Goal: Transaction & Acquisition: Purchase product/service

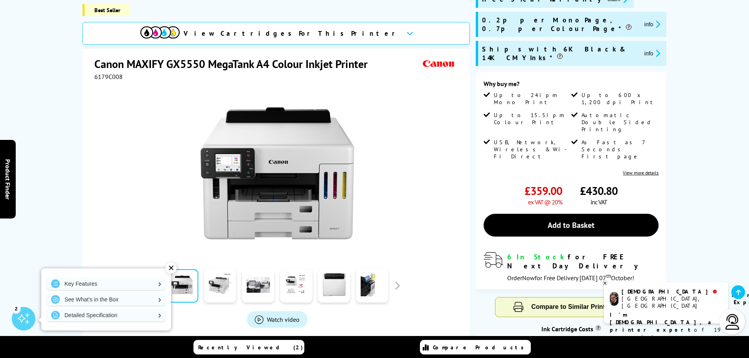
scroll to position [49, 0]
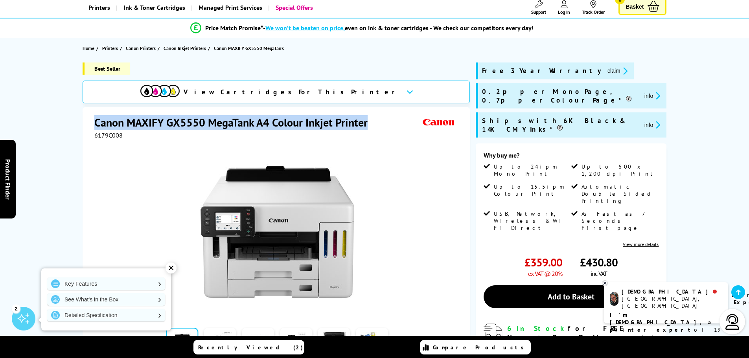
drag, startPoint x: 95, startPoint y: 132, endPoint x: 370, endPoint y: 135, distance: 275.0
click at [370, 130] on h1 "Canon MAXIFY GX5550 MegaTank A4 Colour Inkjet Printer" at bounding box center [234, 122] width 281 height 15
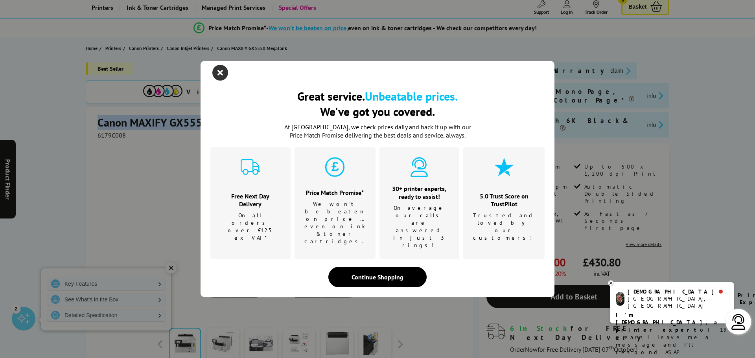
click at [214, 81] on icon "close modal" at bounding box center [220, 73] width 16 height 16
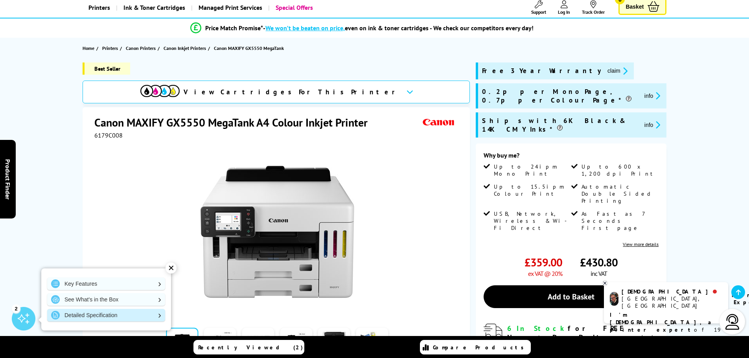
click at [158, 313] on link "Detailed Specification" at bounding box center [106, 315] width 118 height 13
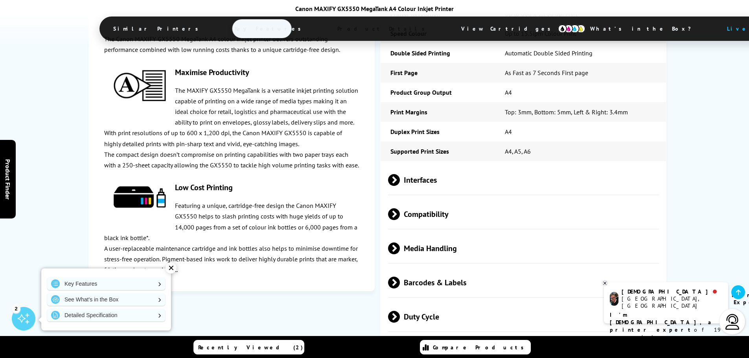
scroll to position [1768, 0]
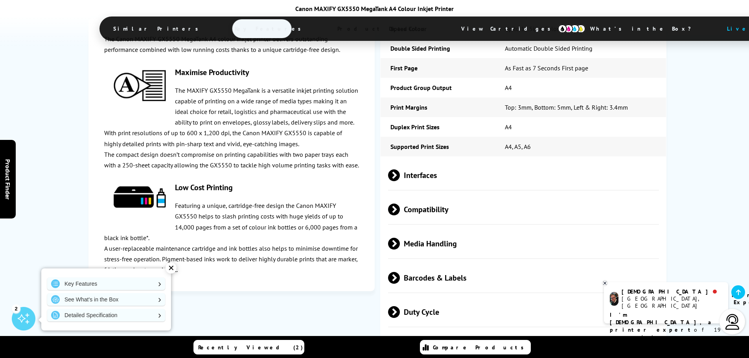
click at [454, 209] on span "Compatibility" at bounding box center [523, 210] width 271 height 30
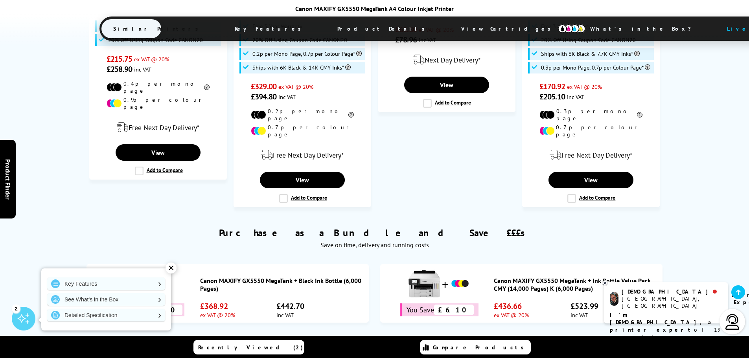
scroll to position [666, 0]
